Goal: Task Accomplishment & Management: Use online tool/utility

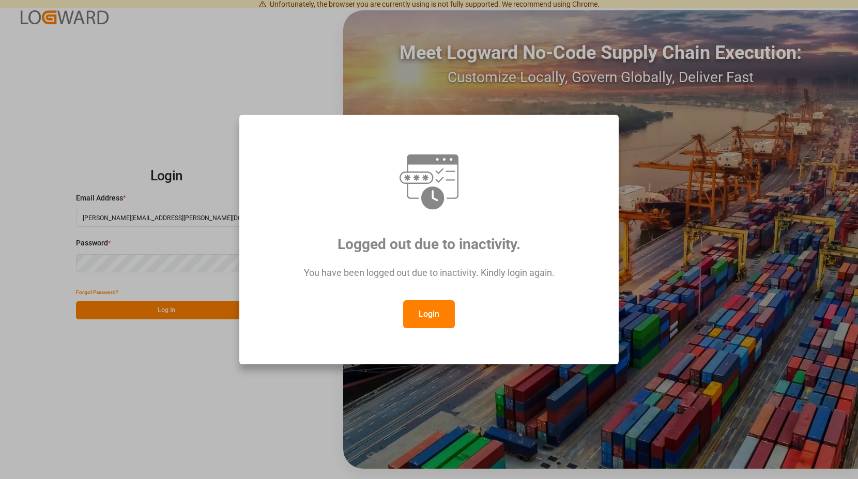
drag, startPoint x: 431, startPoint y: 314, endPoint x: 357, endPoint y: 264, distance: 89.7
click at [430, 311] on button "Login" at bounding box center [429, 314] width 52 height 28
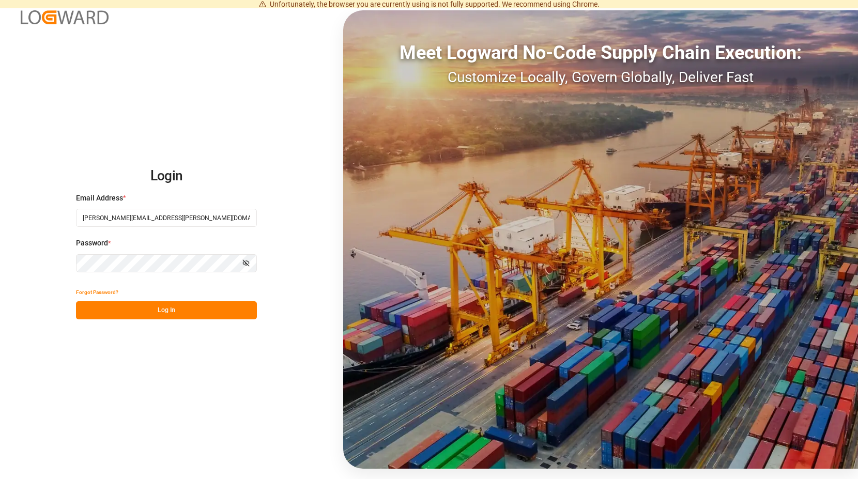
click at [175, 309] on button "Log In" at bounding box center [166, 310] width 181 height 18
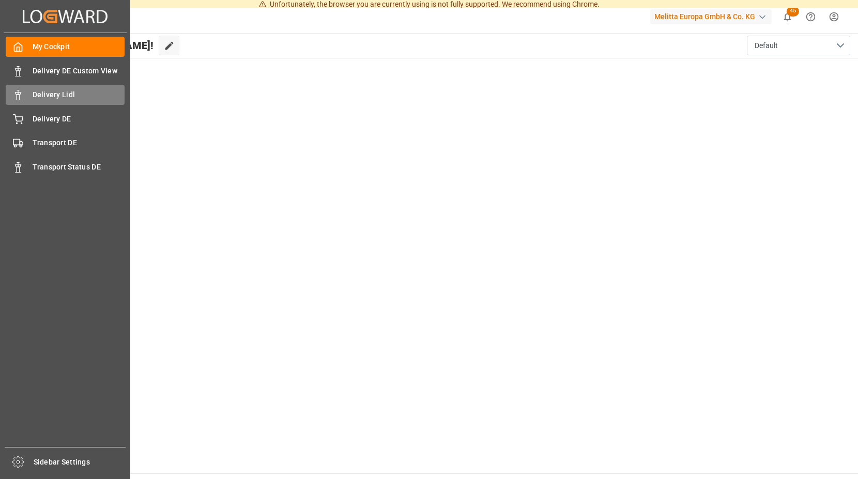
click at [68, 95] on span "Delivery Lidl" at bounding box center [79, 94] width 92 height 11
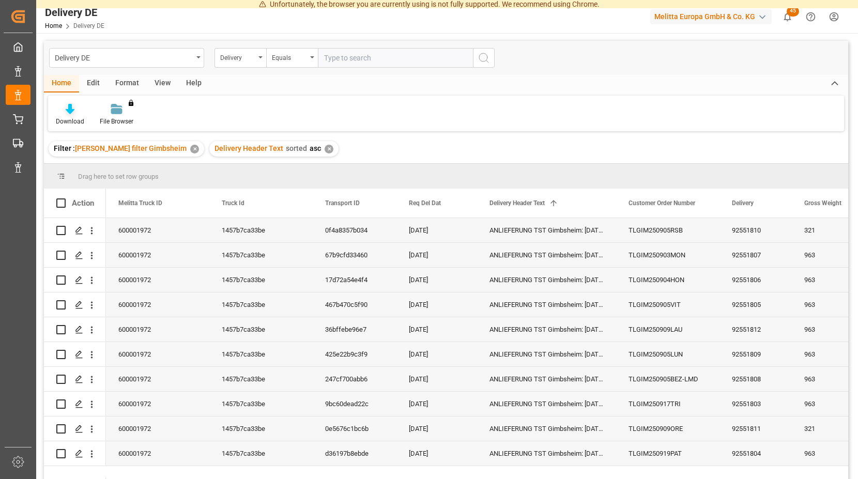
click at [70, 111] on icon at bounding box center [70, 109] width 9 height 10
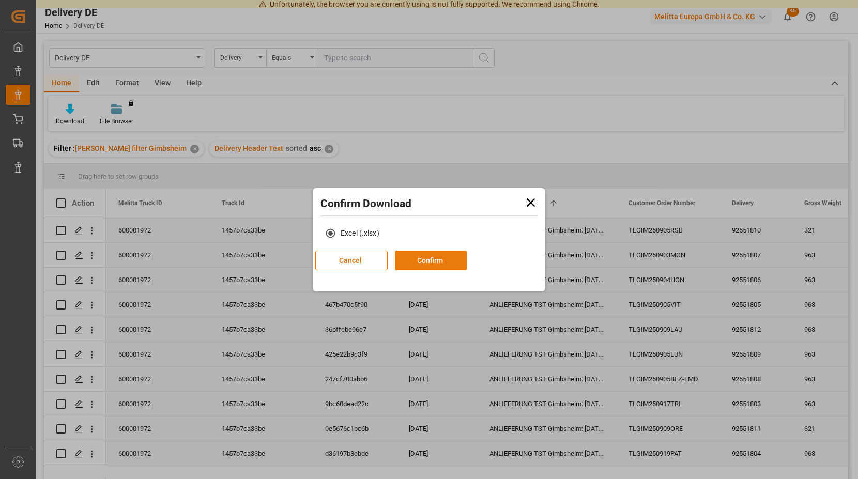
click at [467, 259] on button "Confirm" at bounding box center [431, 261] width 72 height 20
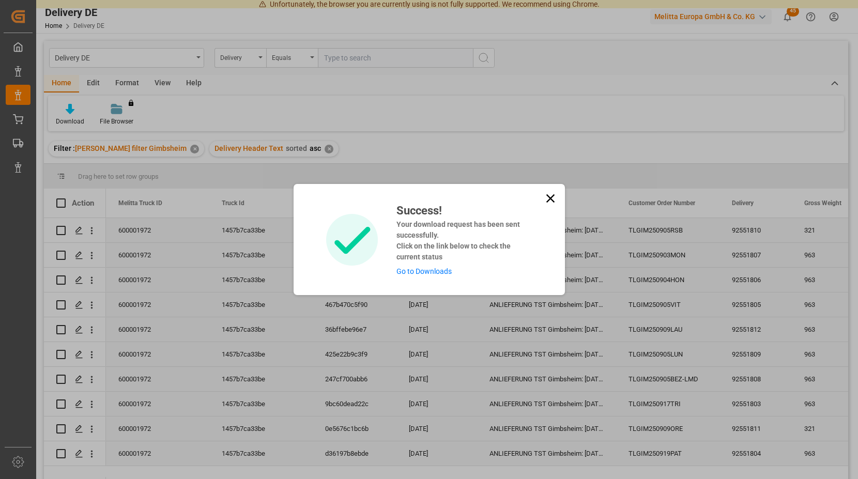
click at [433, 269] on link "Go to Downloads" at bounding box center [423, 271] width 55 height 8
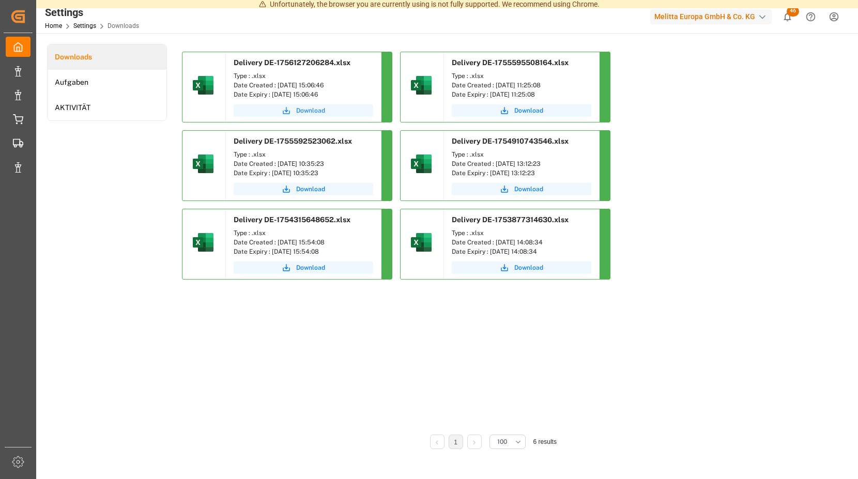
click at [315, 108] on span "Download" at bounding box center [310, 110] width 29 height 9
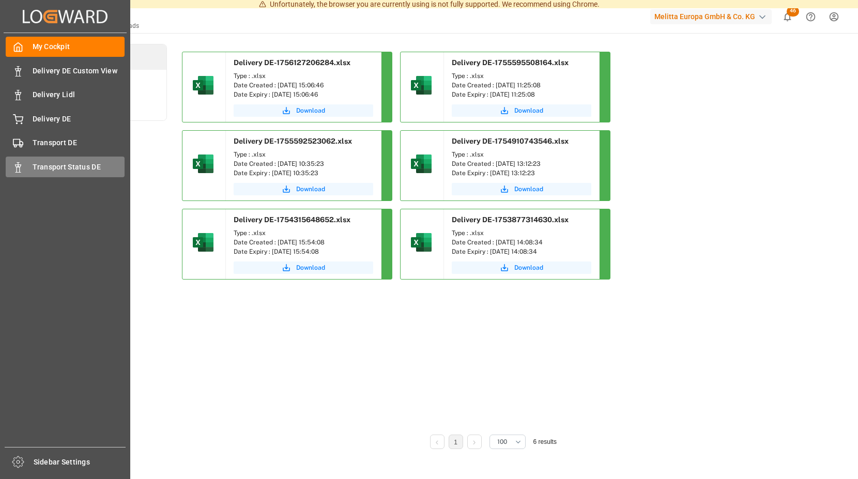
click at [14, 159] on div "Transport Status DE Transport Status DE" at bounding box center [65, 167] width 119 height 20
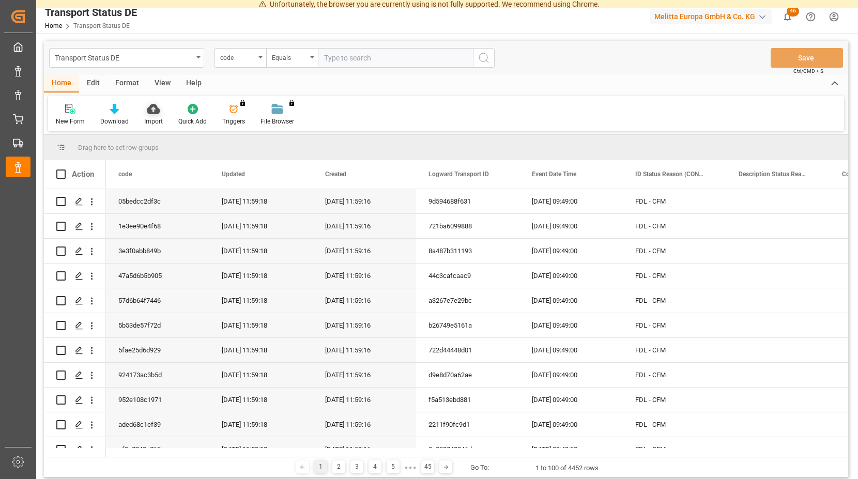
click at [150, 114] on icon at bounding box center [153, 109] width 13 height 10
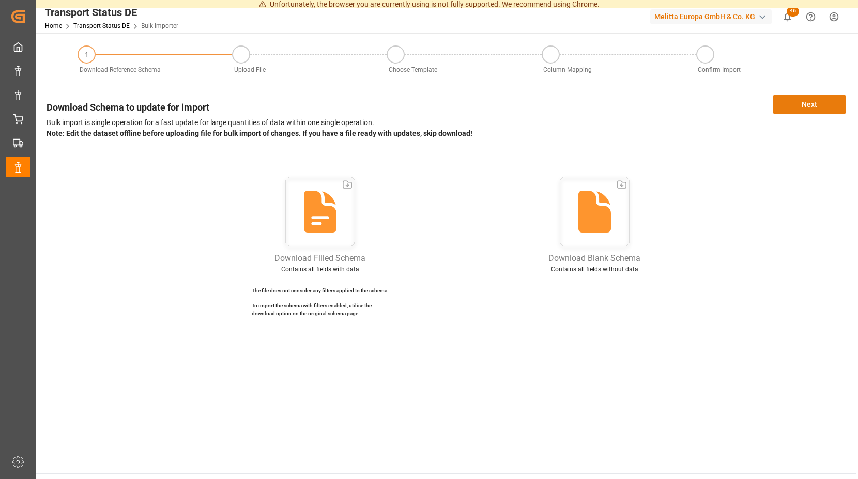
click at [799, 102] on button "Next" at bounding box center [809, 105] width 72 height 20
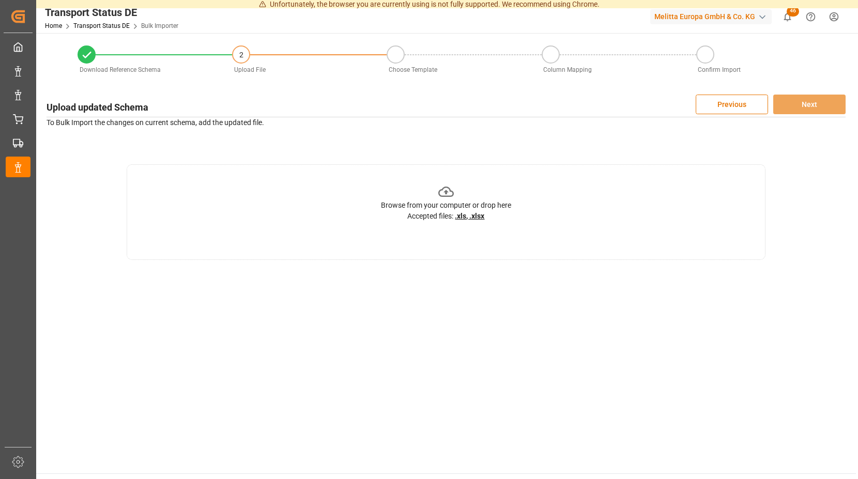
click at [445, 190] on icon at bounding box center [446, 192] width 16 height 16
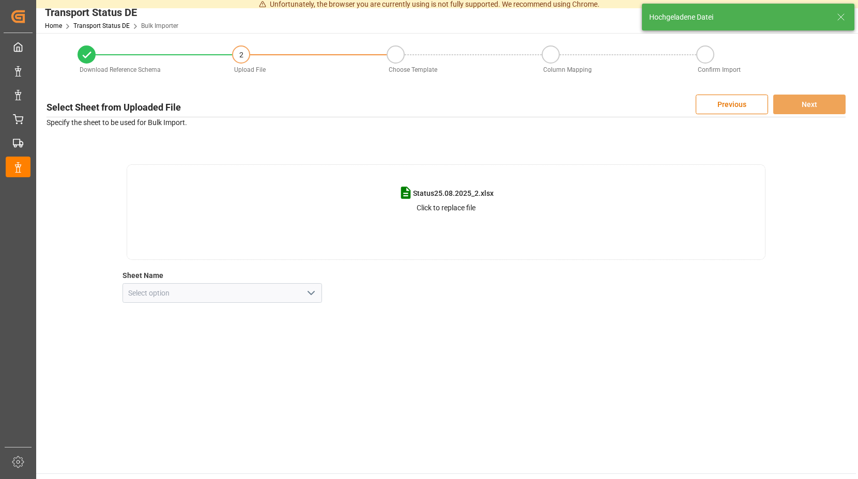
click at [314, 292] on polyline "open menu" at bounding box center [311, 292] width 6 height 3
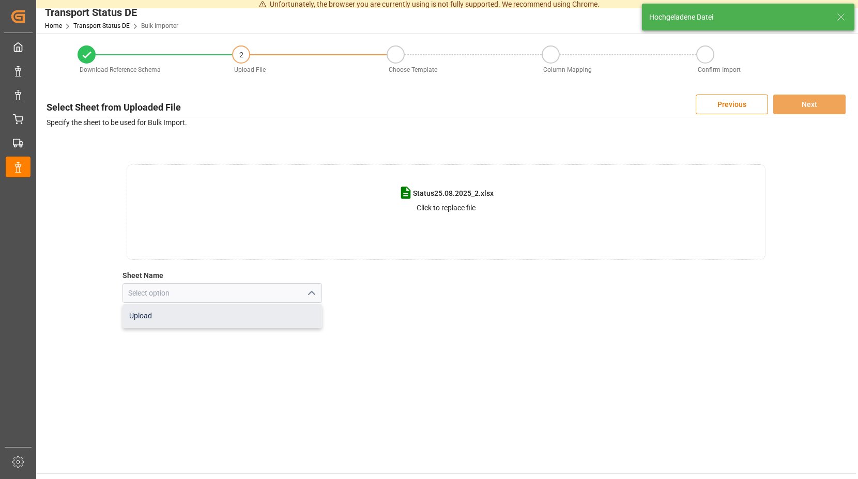
click at [180, 311] on div "Upload" at bounding box center [222, 315] width 199 height 23
type input "Upload"
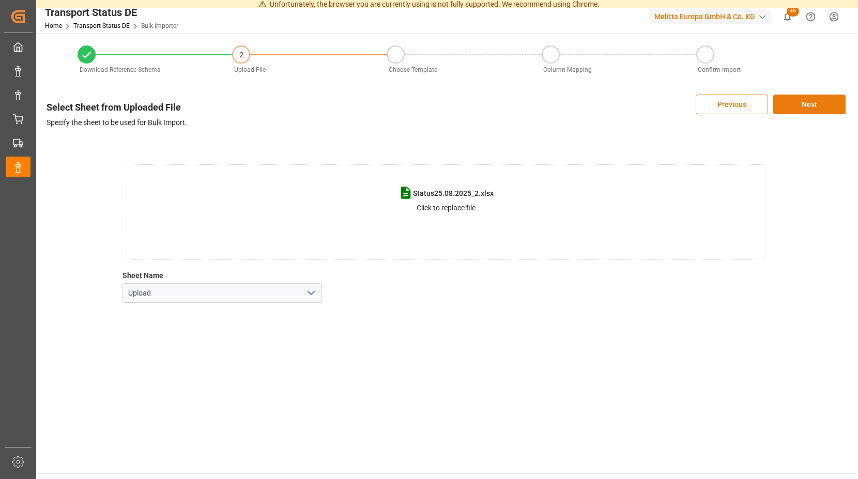
click at [790, 99] on button "Next" at bounding box center [809, 105] width 72 height 20
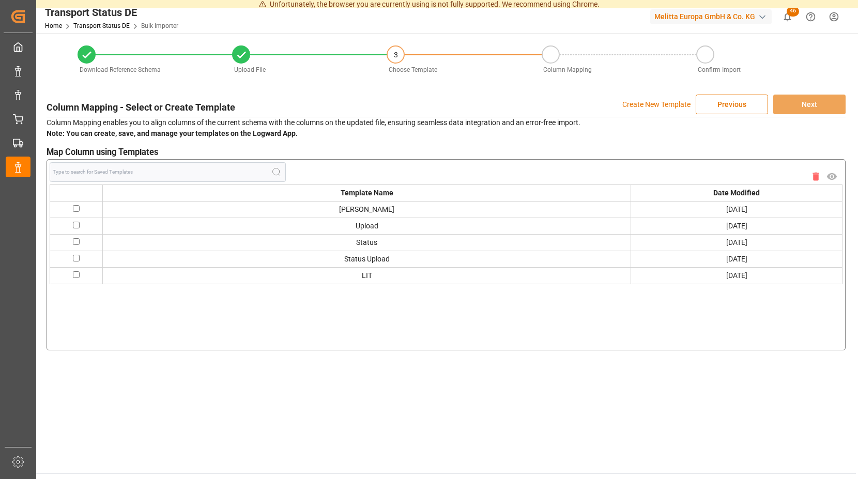
click at [76, 208] on input "checkbox" at bounding box center [76, 208] width 7 height 7
checkbox input "true"
click at [795, 99] on button "Next" at bounding box center [809, 105] width 72 height 20
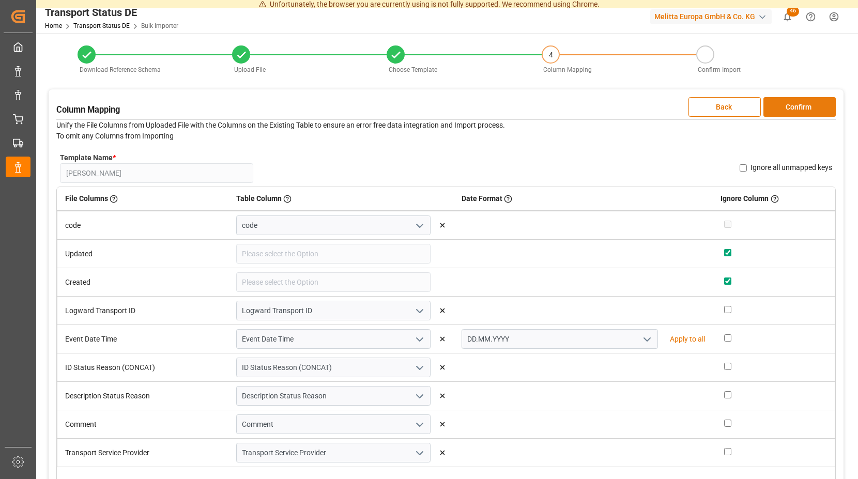
click at [778, 103] on button "Confirm" at bounding box center [799, 107] width 72 height 20
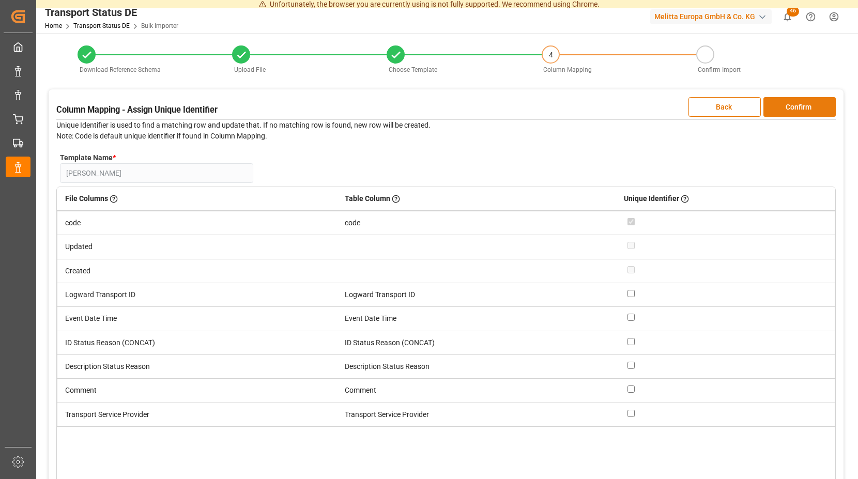
click at [778, 103] on button "Confirm" at bounding box center [799, 107] width 72 height 20
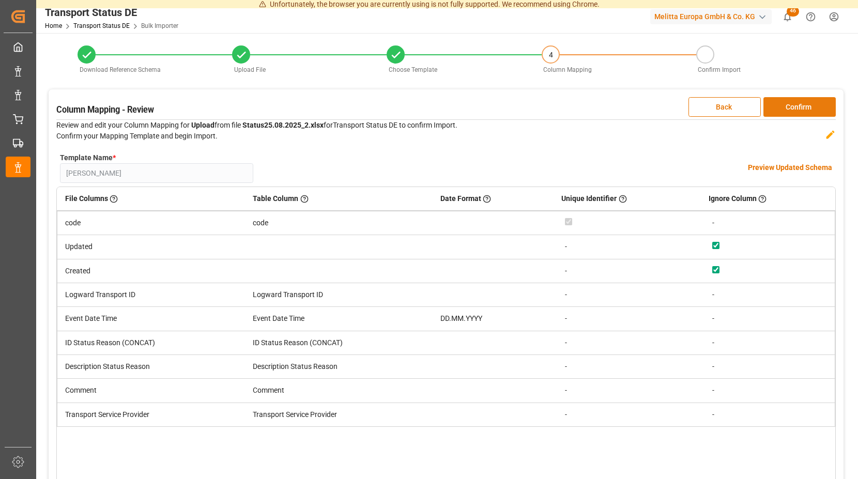
click at [778, 103] on button "Confirm" at bounding box center [799, 107] width 72 height 20
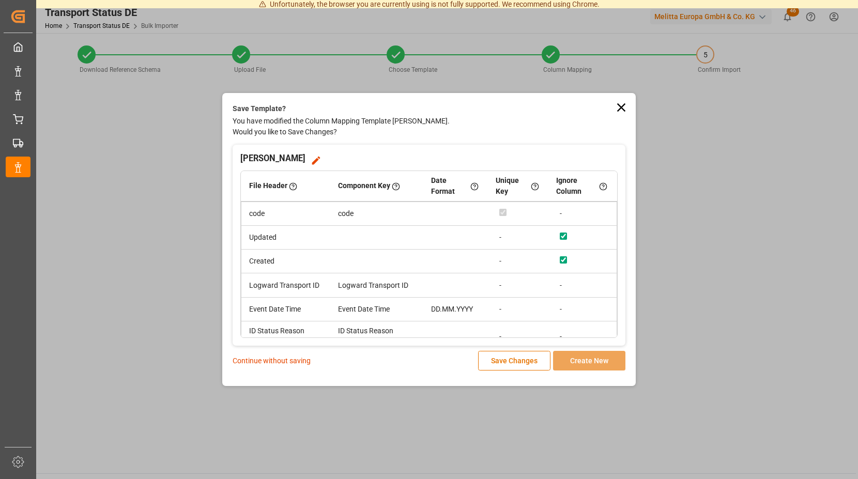
click at [275, 360] on p "Continue without saving" at bounding box center [272, 360] width 78 height 11
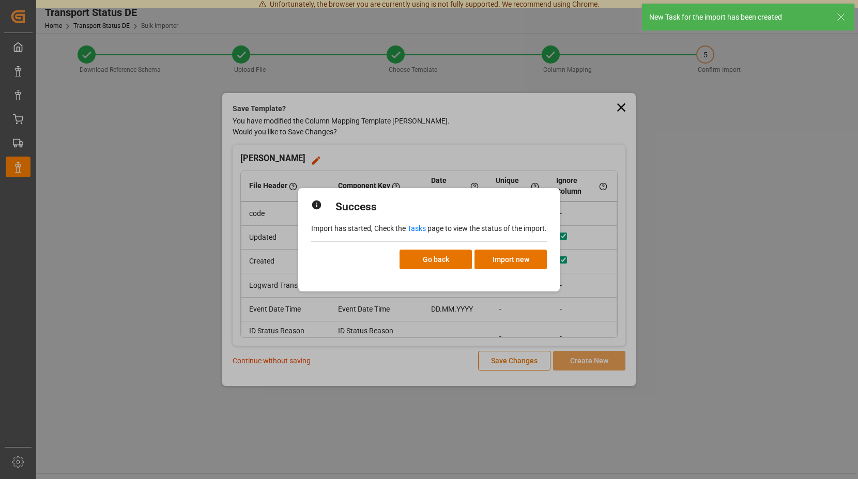
click at [415, 228] on link "Tasks" at bounding box center [416, 228] width 19 height 8
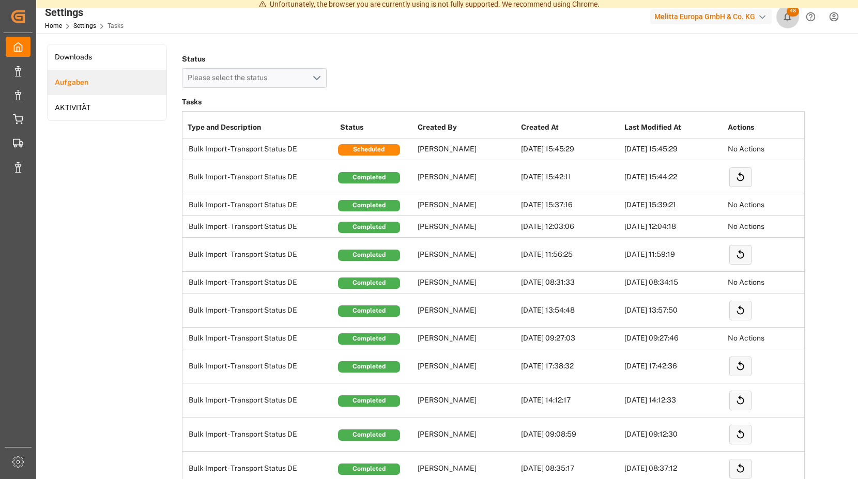
click at [791, 10] on span "48" at bounding box center [792, 11] width 12 height 10
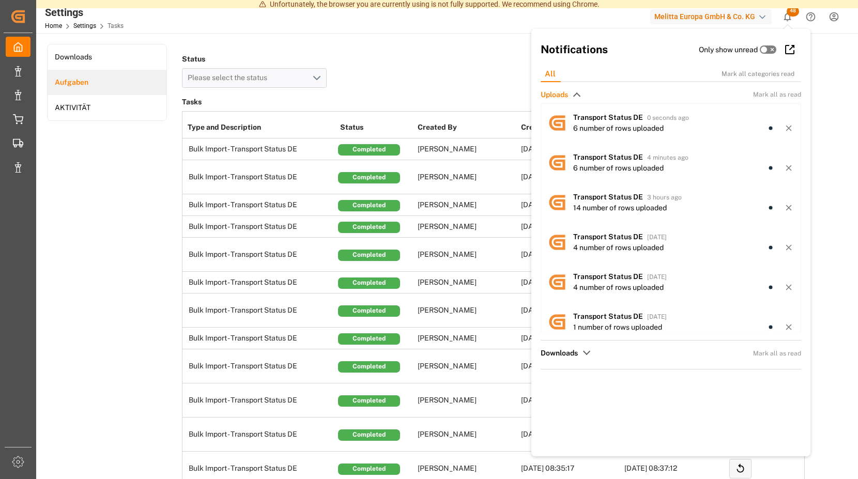
click at [651, 51] on h2 "Notifications" at bounding box center [619, 49] width 158 height 17
click at [646, 45] on h2 "Notifications" at bounding box center [619, 49] width 158 height 17
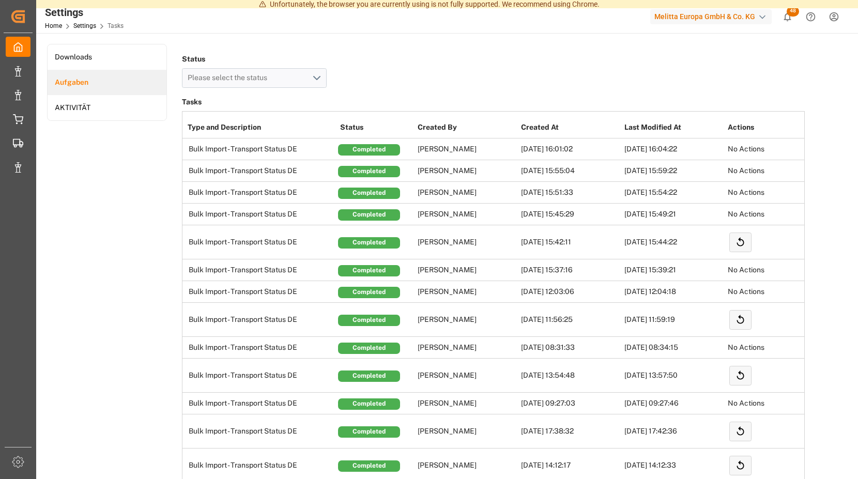
click at [795, 12] on span "48" at bounding box center [792, 11] width 12 height 10
